Goal: Task Accomplishment & Management: Manage account settings

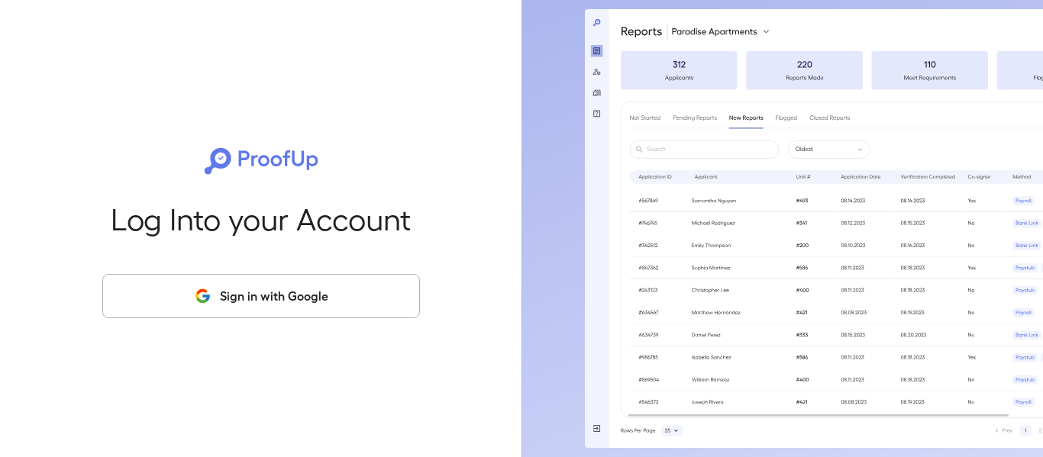
click at [237, 293] on button "Sign in with Google" at bounding box center [261, 296] width 318 height 44
click at [347, 297] on button "Sign in with Google" at bounding box center [261, 296] width 318 height 44
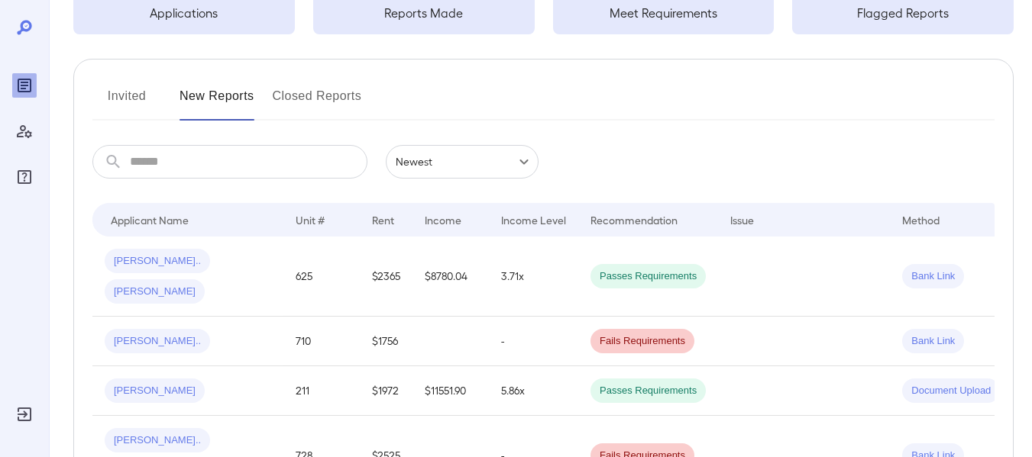
scroll to position [153, 0]
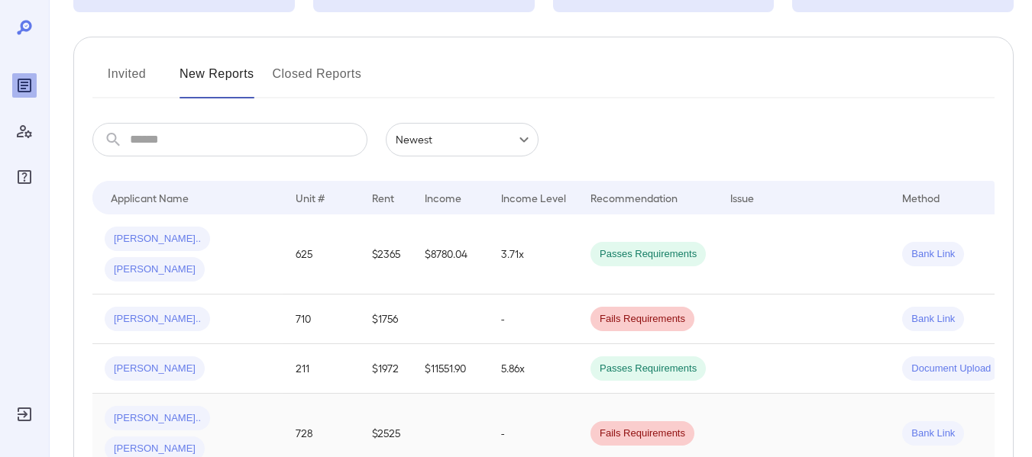
click at [189, 442] on span "[PERSON_NAME]" at bounding box center [155, 449] width 100 height 15
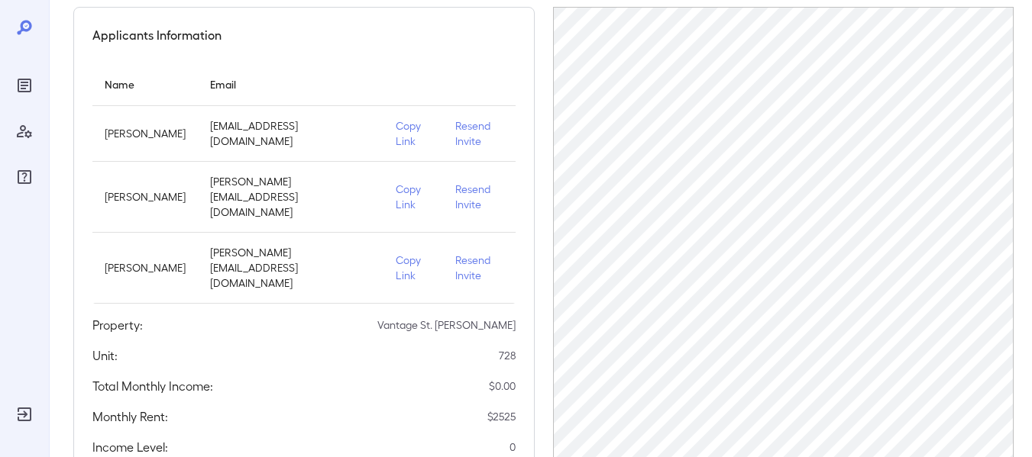
scroll to position [360, 0]
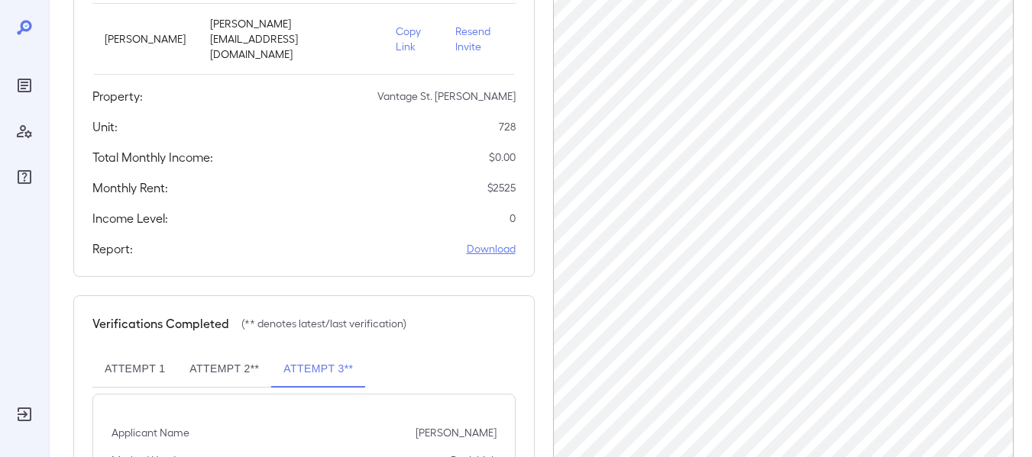
click at [504, 241] on link "Download" at bounding box center [491, 248] width 49 height 15
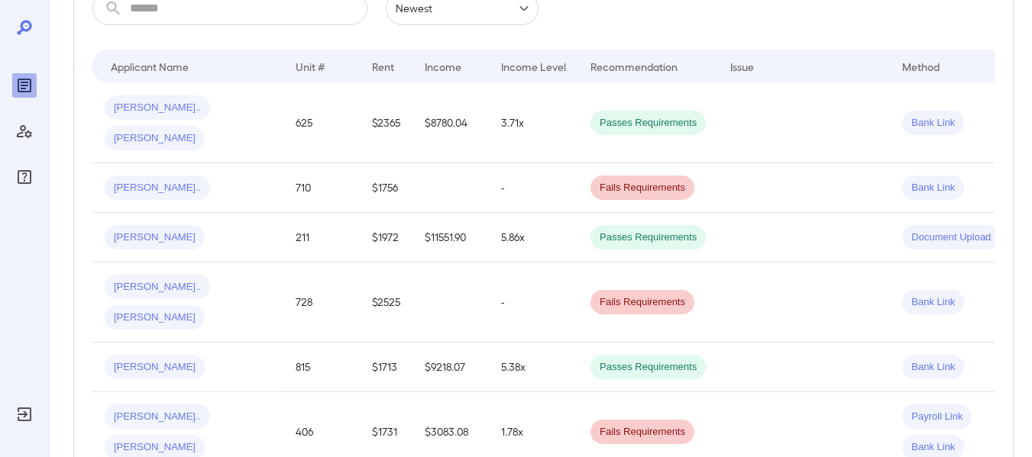
scroll to position [305, 0]
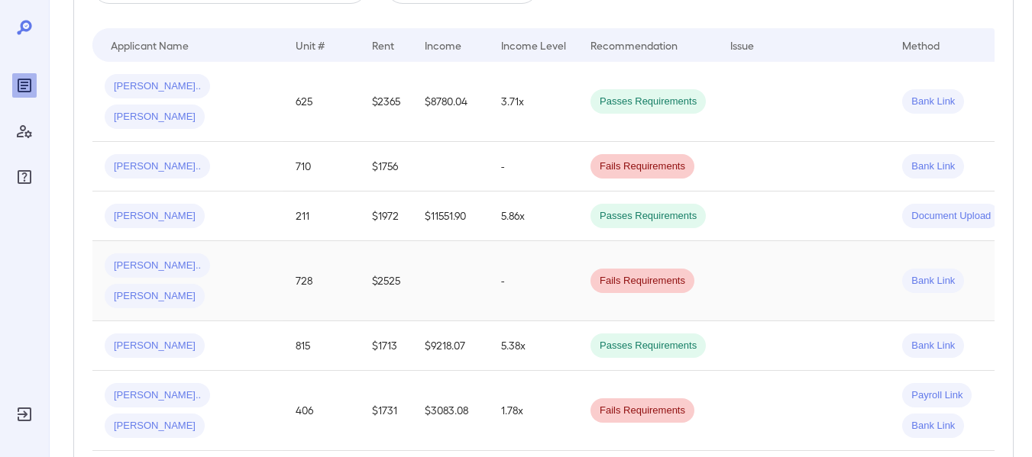
click at [204, 289] on span "[PERSON_NAME]" at bounding box center [155, 296] width 100 height 15
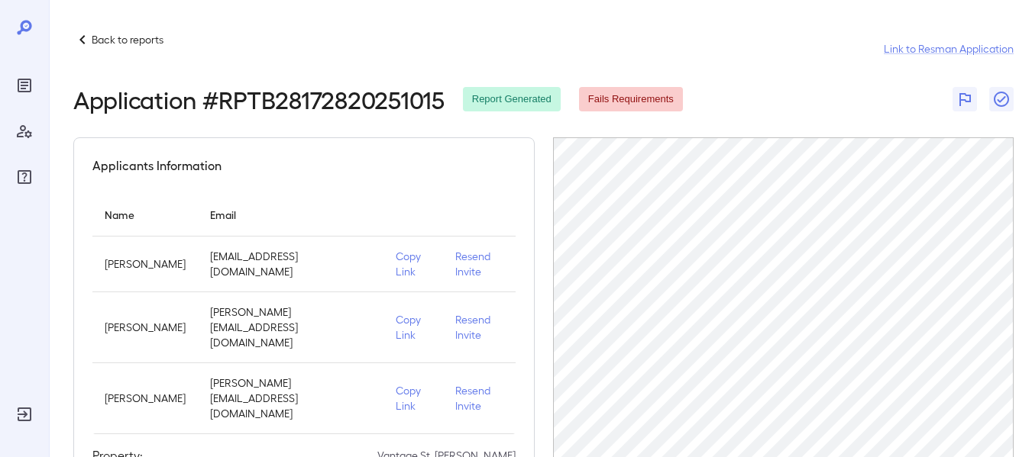
click at [469, 383] on p "Resend Invite" at bounding box center [479, 398] width 48 height 31
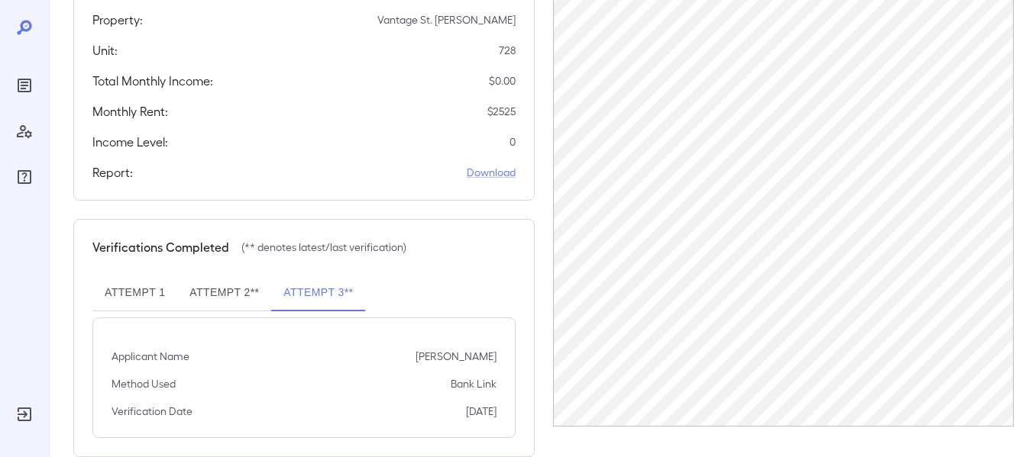
click at [227, 275] on button "Attempt 2**" at bounding box center [224, 293] width 94 height 37
click at [312, 275] on button "Attempt 3**" at bounding box center [318, 293] width 94 height 37
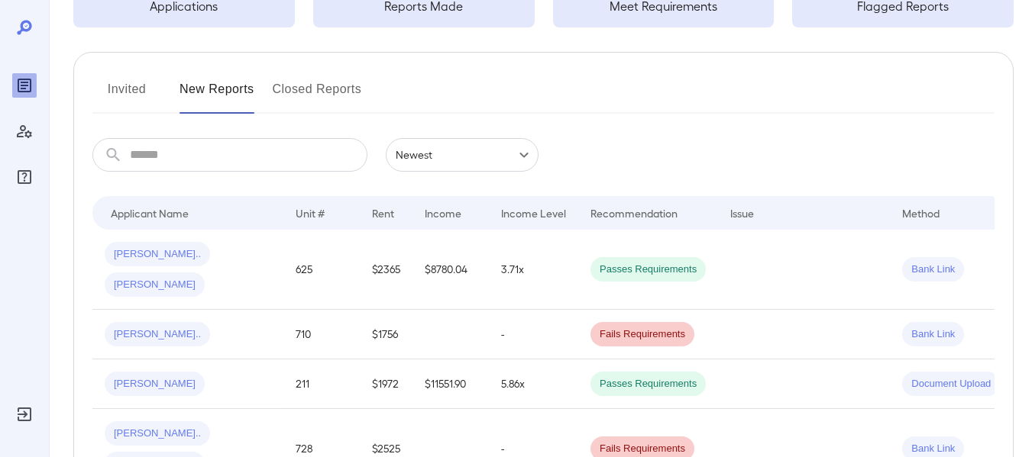
scroll to position [153, 0]
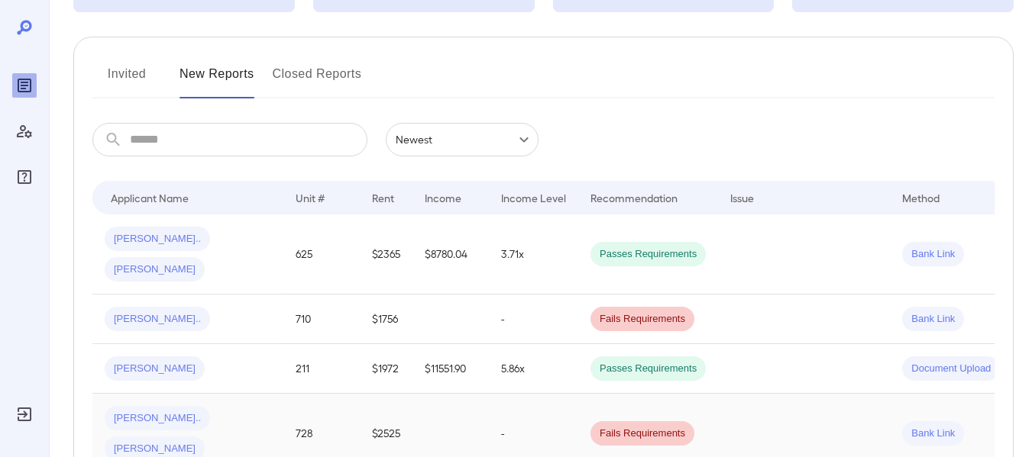
click at [205, 442] on span "[PERSON_NAME]" at bounding box center [155, 449] width 100 height 15
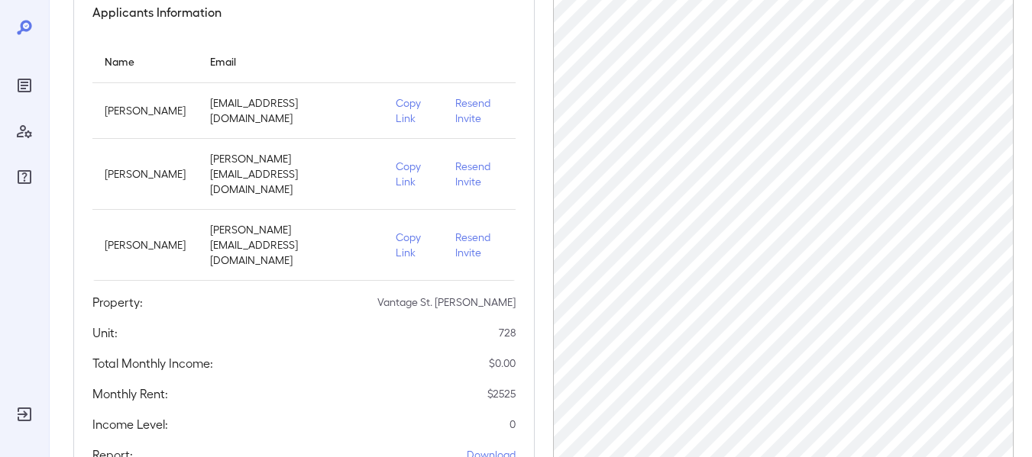
scroll to position [153, 0]
click at [396, 231] on p "Copy Link" at bounding box center [413, 246] width 35 height 31
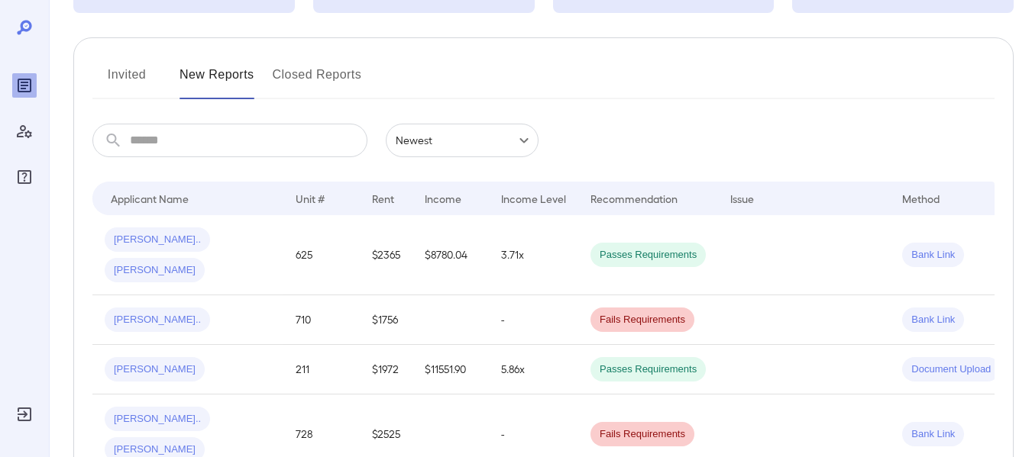
scroll to position [153, 0]
click at [937, 427] on span "Bank Link" at bounding box center [933, 434] width 62 height 15
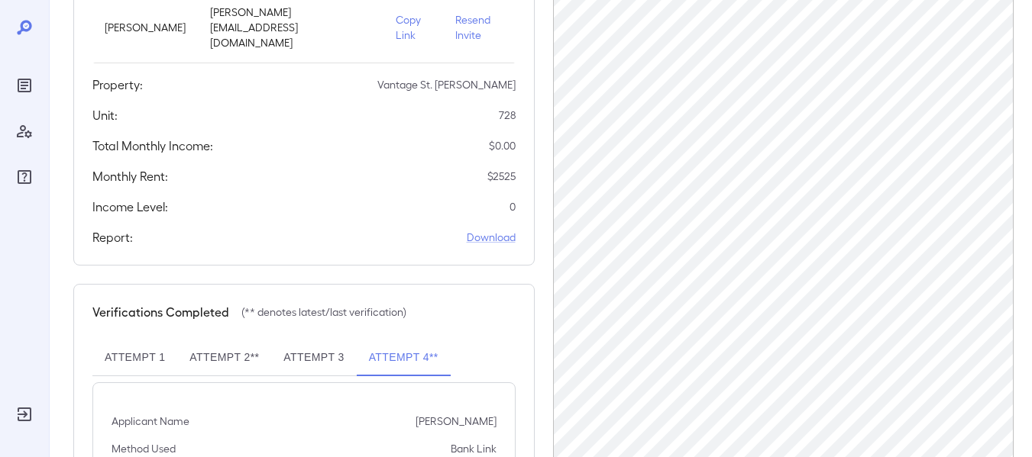
scroll to position [436, 0]
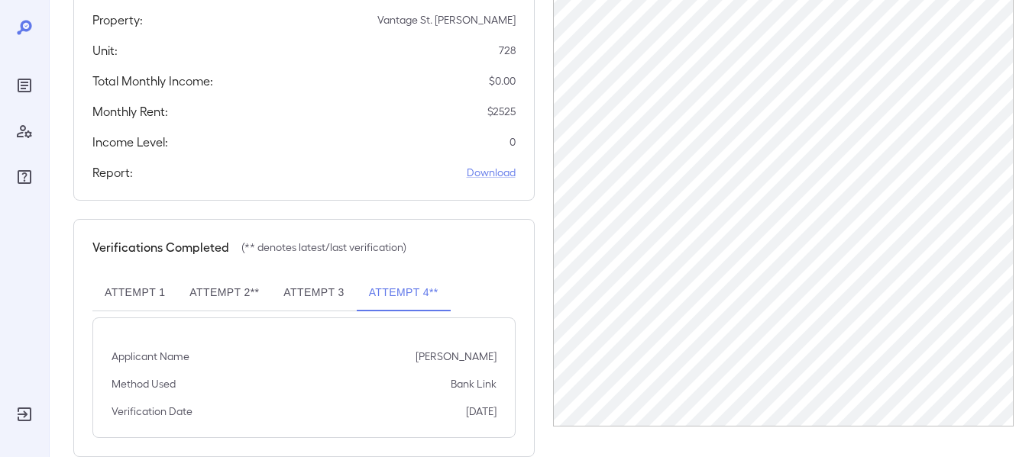
click at [427, 275] on button "Attempt 4**" at bounding box center [404, 293] width 94 height 37
click at [496, 165] on link "Download" at bounding box center [491, 172] width 49 height 15
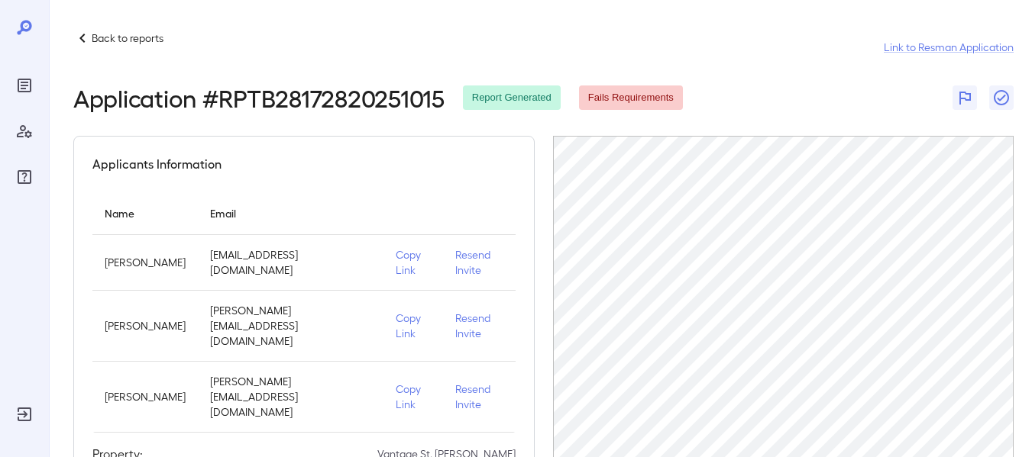
scroll to position [0, 0]
click at [21, 179] on icon "FAQ" at bounding box center [24, 177] width 18 height 18
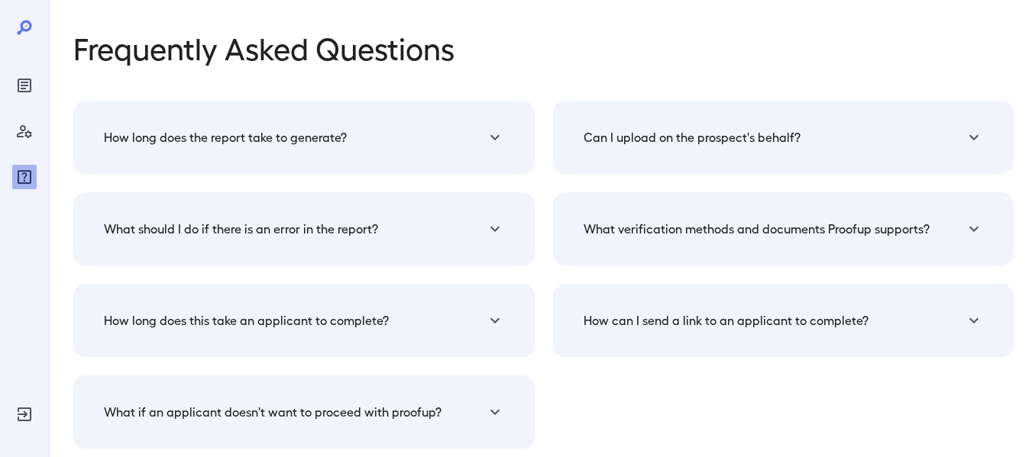
click at [784, 226] on h5 "What verification methods and documents Proofup supports?" at bounding box center [756, 229] width 346 height 18
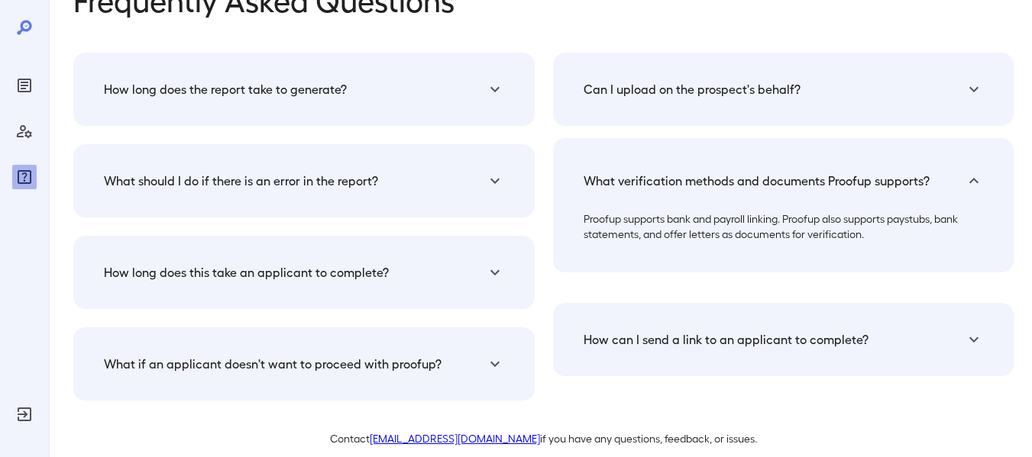
scroll to position [68, 0]
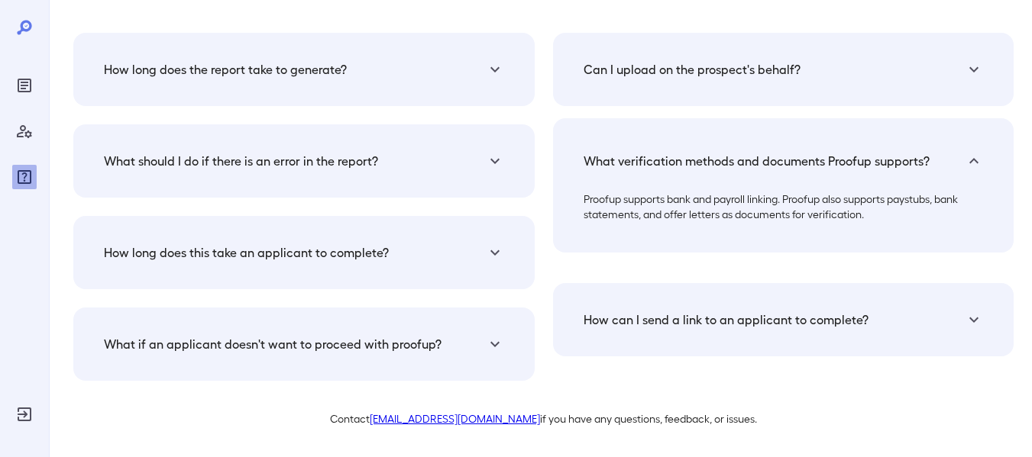
click at [492, 89] on div "How long does the report take to generate? The verification report generation t…" at bounding box center [303, 69] width 461 height 73
click at [486, 66] on icon at bounding box center [495, 69] width 18 height 18
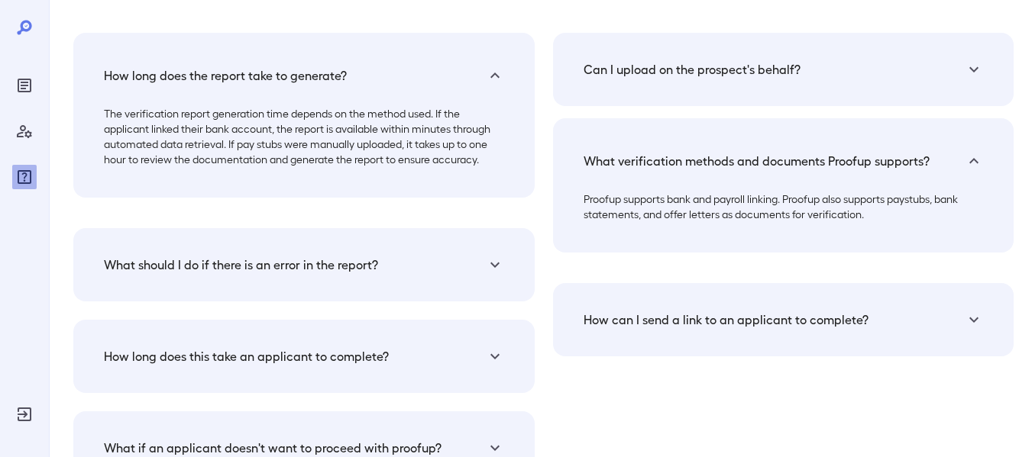
click at [493, 260] on icon at bounding box center [495, 265] width 18 height 18
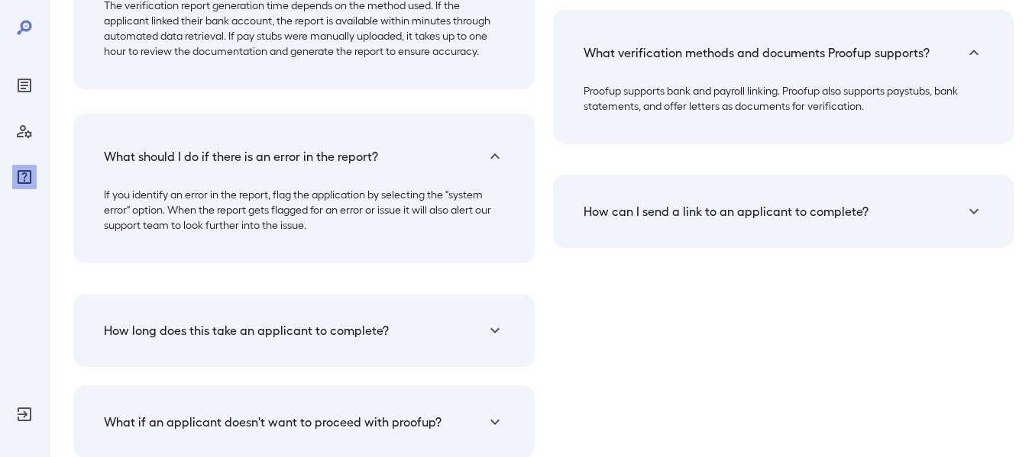
scroll to position [254, 0]
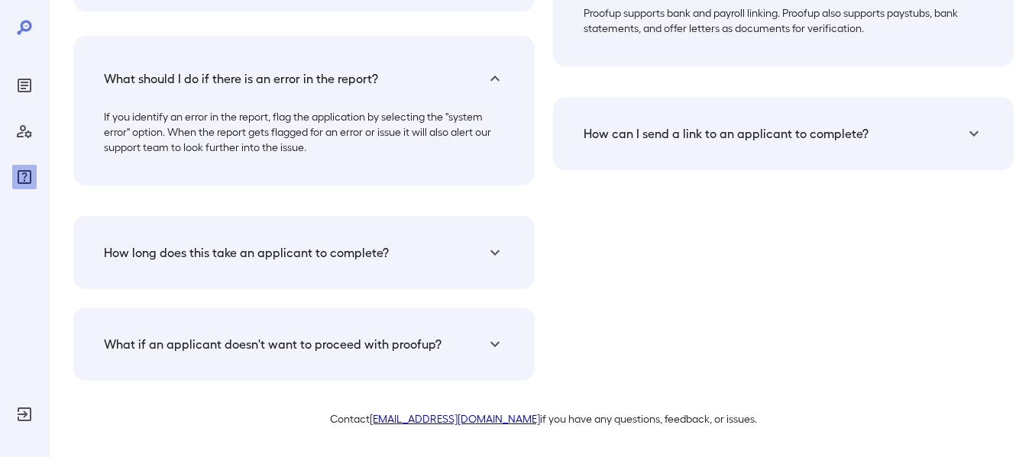
click at [496, 352] on icon at bounding box center [495, 344] width 18 height 18
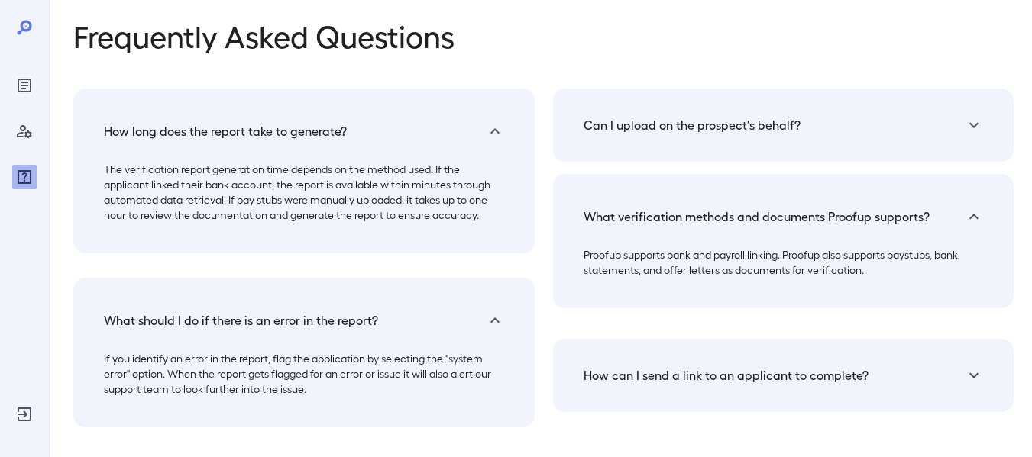
scroll to position [0, 0]
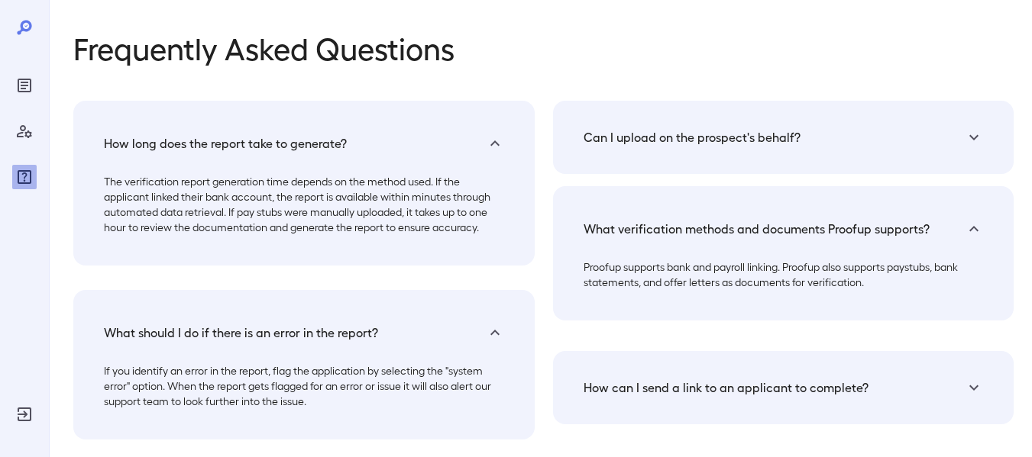
click at [669, 138] on h5 "Can I upload on the prospect's behalf?" at bounding box center [691, 137] width 217 height 18
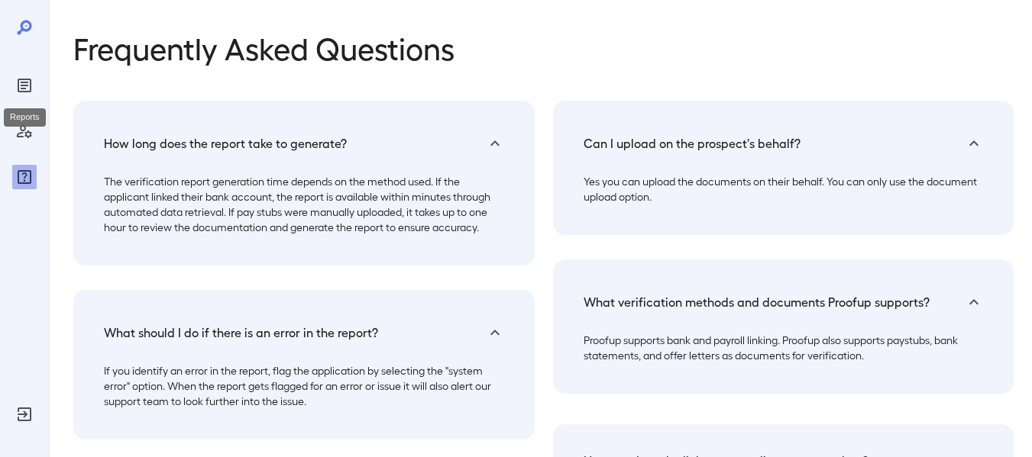
click at [33, 90] on icon "Reports" at bounding box center [24, 85] width 18 height 18
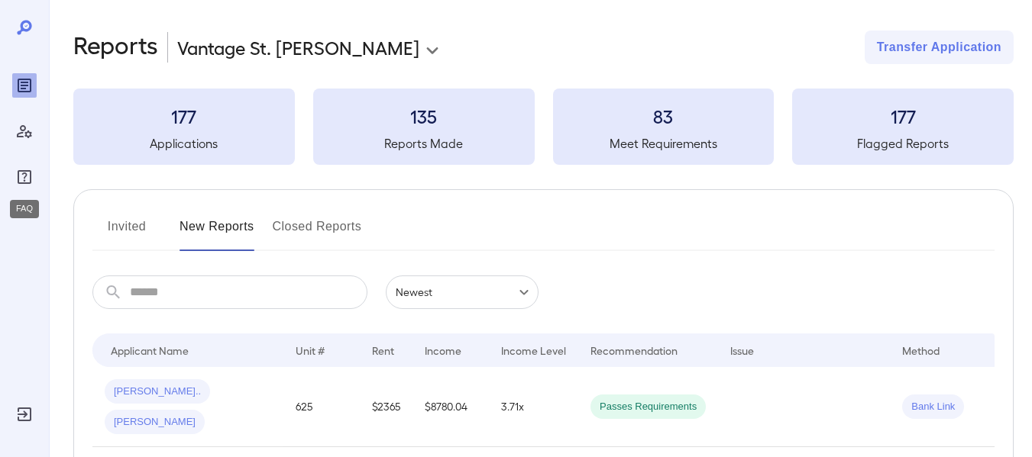
click at [24, 178] on icon "FAQ" at bounding box center [24, 177] width 18 height 18
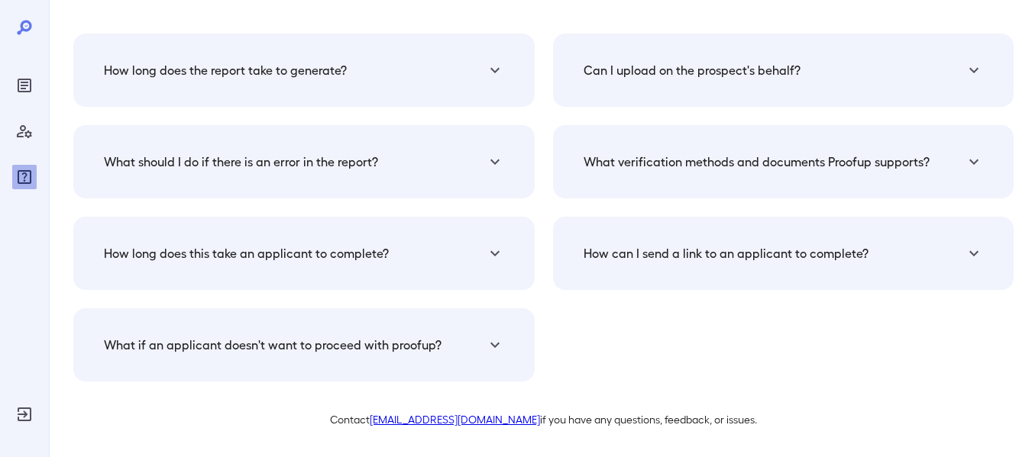
scroll to position [68, 0]
click at [695, 88] on div "Can I upload on the prospect's behalf? Yes you can upload the documents on thei…" at bounding box center [783, 69] width 461 height 73
click at [943, 59] on div "Can I upload on the prospect's behalf?" at bounding box center [783, 69] width 425 height 37
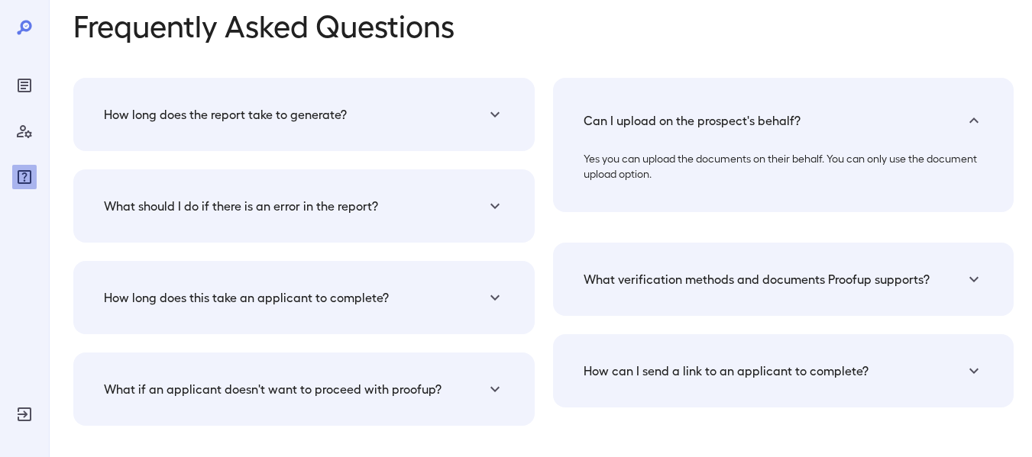
scroll to position [0, 0]
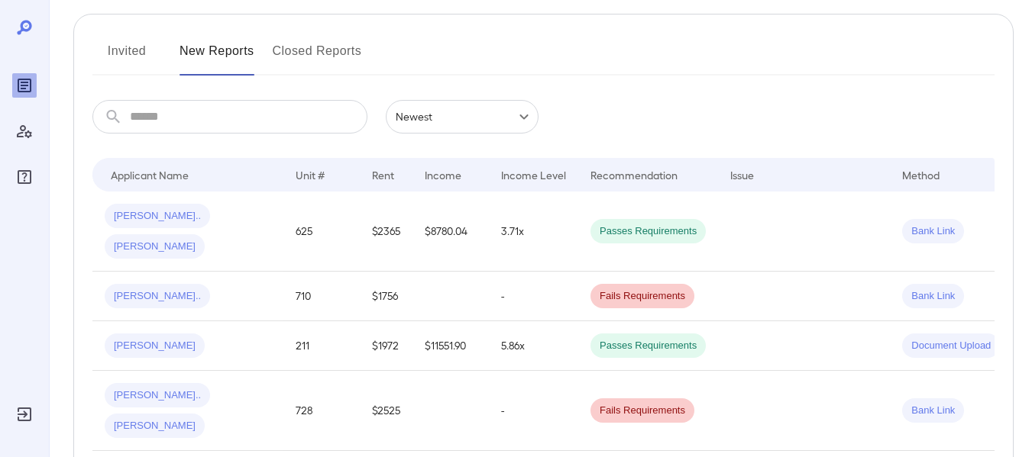
scroll to position [382, 0]
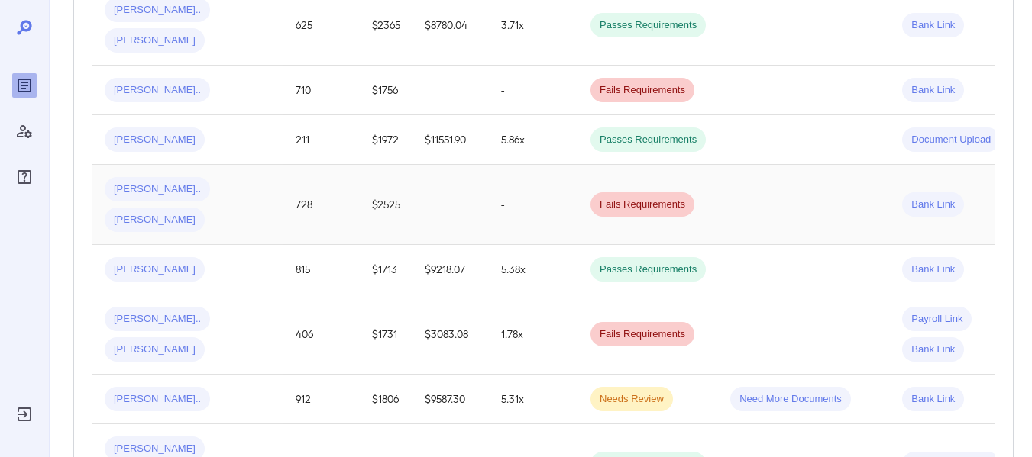
click at [205, 213] on span "[PERSON_NAME]" at bounding box center [155, 220] width 100 height 15
